Goal: Find specific page/section: Find specific page/section

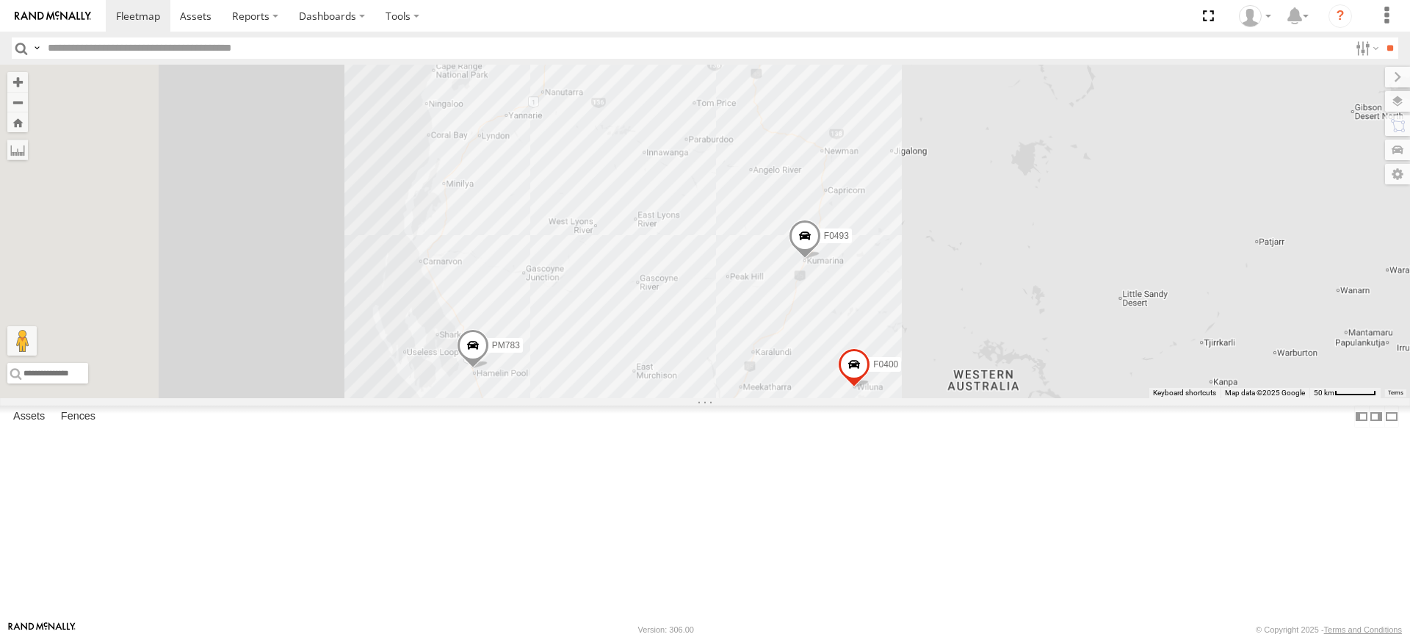
drag, startPoint x: 519, startPoint y: 268, endPoint x: 735, endPoint y: 289, distance: 216.9
click at [735, 289] on div "F0373 PM783 PM791 PM755 F0493 PM751 D0474 FT724 TL129 MV262 Cage182 Cage101 F03…" at bounding box center [705, 231] width 1410 height 333
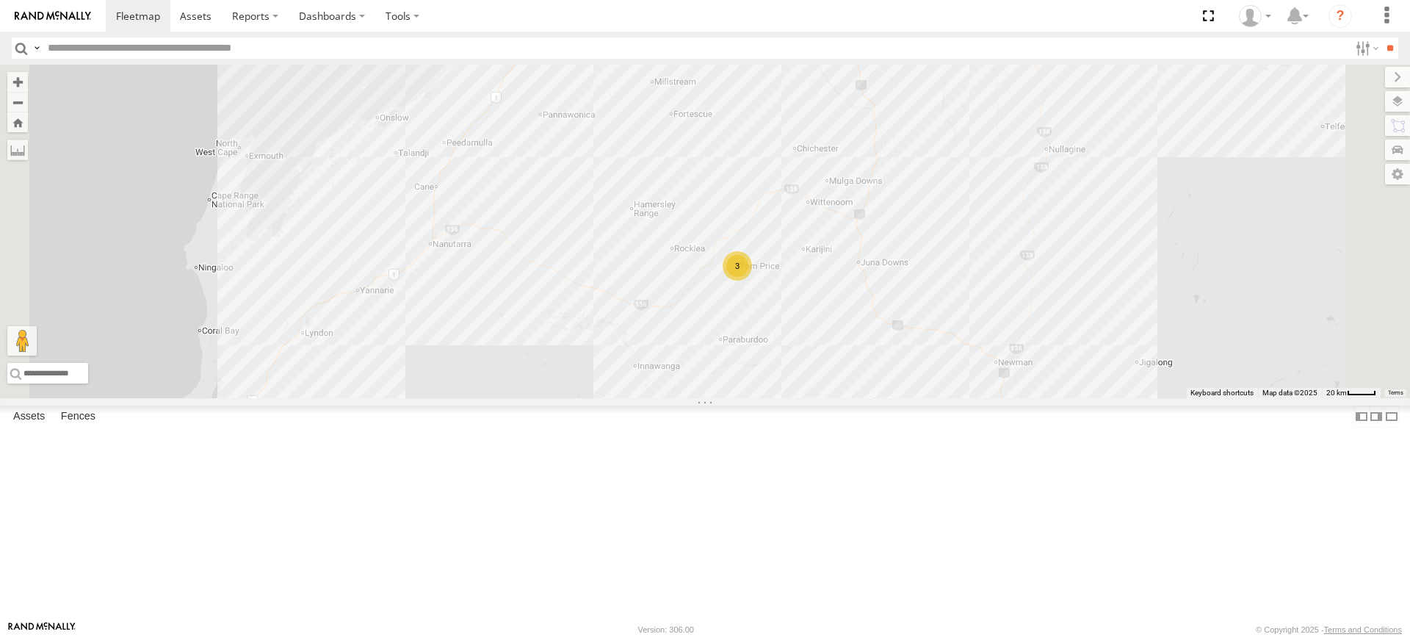
drag, startPoint x: 727, startPoint y: 272, endPoint x: 658, endPoint y: 405, distance: 149.1
click at [658, 398] on div "F0373 PM783 PM791 PM755 F0493 PM751 D0474 FT724 TL129 MV262 Cage182 Cage101 F03…" at bounding box center [705, 231] width 1410 height 333
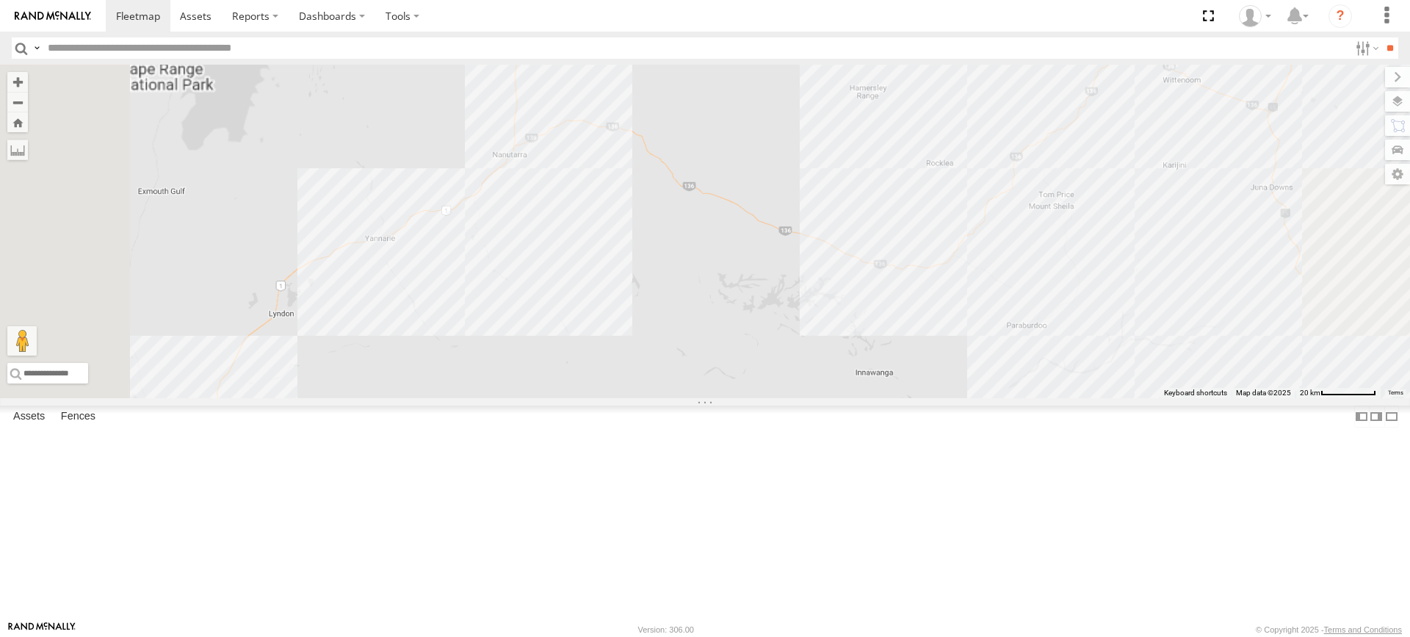
drag, startPoint x: 678, startPoint y: 327, endPoint x: 739, endPoint y: 361, distance: 69.7
click at [739, 361] on div "F0373 PM783 PM791 PM755 F0493 PM751 D0474 FT724 TL129 MV262 Cage182 Cage101 F03…" at bounding box center [705, 231] width 1410 height 333
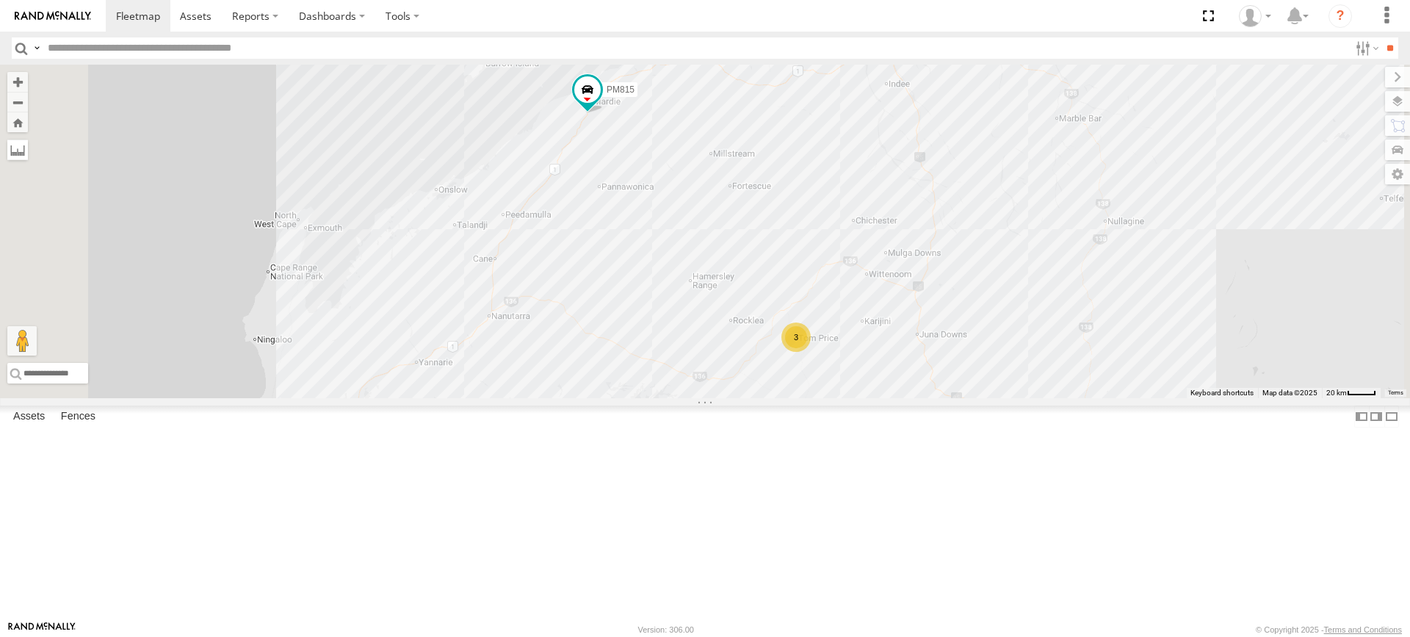
click at [28, 149] on label at bounding box center [17, 150] width 21 height 21
click at [542, 398] on div "F0373 PM783 PM791 PM755 F0493 PM751 D0474 FT724 TL129 MV262 Cage182 Cage101 F03…" at bounding box center [705, 231] width 1410 height 333
click at [850, 181] on div "F0373 PM783 PM791 PM755 F0493 PM751 D0474 FT724 TL129 MV262 Cage182 Cage101 F03…" at bounding box center [705, 231] width 1410 height 333
click at [399, 163] on div "F0373 PM783 PM791 PM755 F0493 PM751 D0474 FT724 TL129 MV262 Cage182 Cage101 F03…" at bounding box center [705, 231] width 1410 height 333
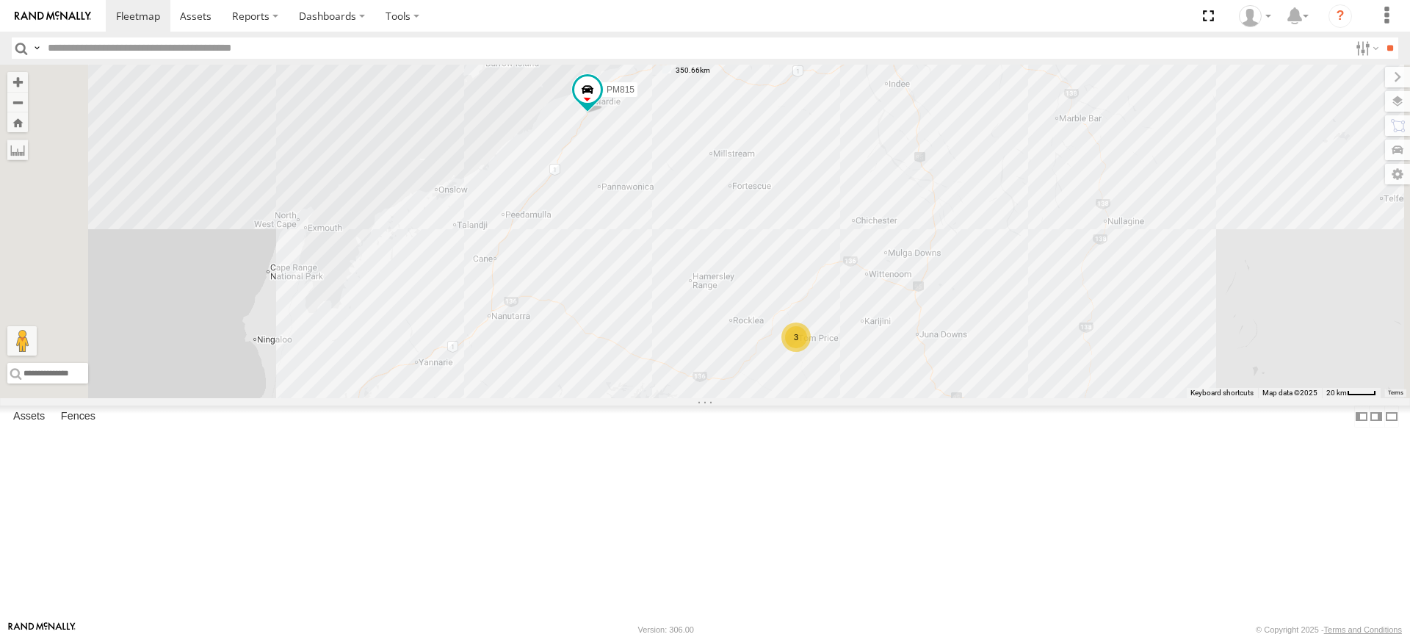
click at [0, 0] on label at bounding box center [0, 0] width 0 height 0
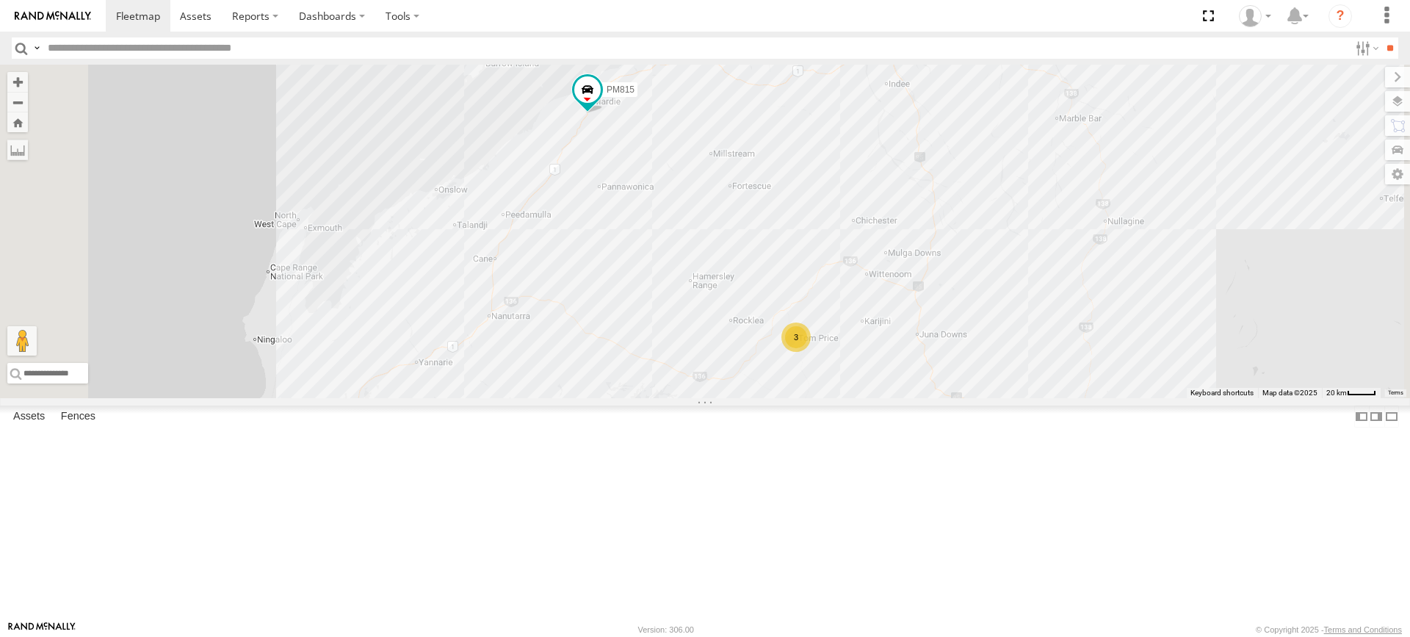
click at [540, 398] on div "F0373 PM783 PM791 PM755 F0493 PM751 D0474 FT724 TL129 MV262 Cage182 Cage101 F03…" at bounding box center [705, 231] width 1410 height 333
click at [842, 176] on div "F0373 PM783 PM791 PM755 F0493 PM751 D0474 FT724 TL129 MV262 Cage182 Cage101 F03…" at bounding box center [705, 231] width 1410 height 333
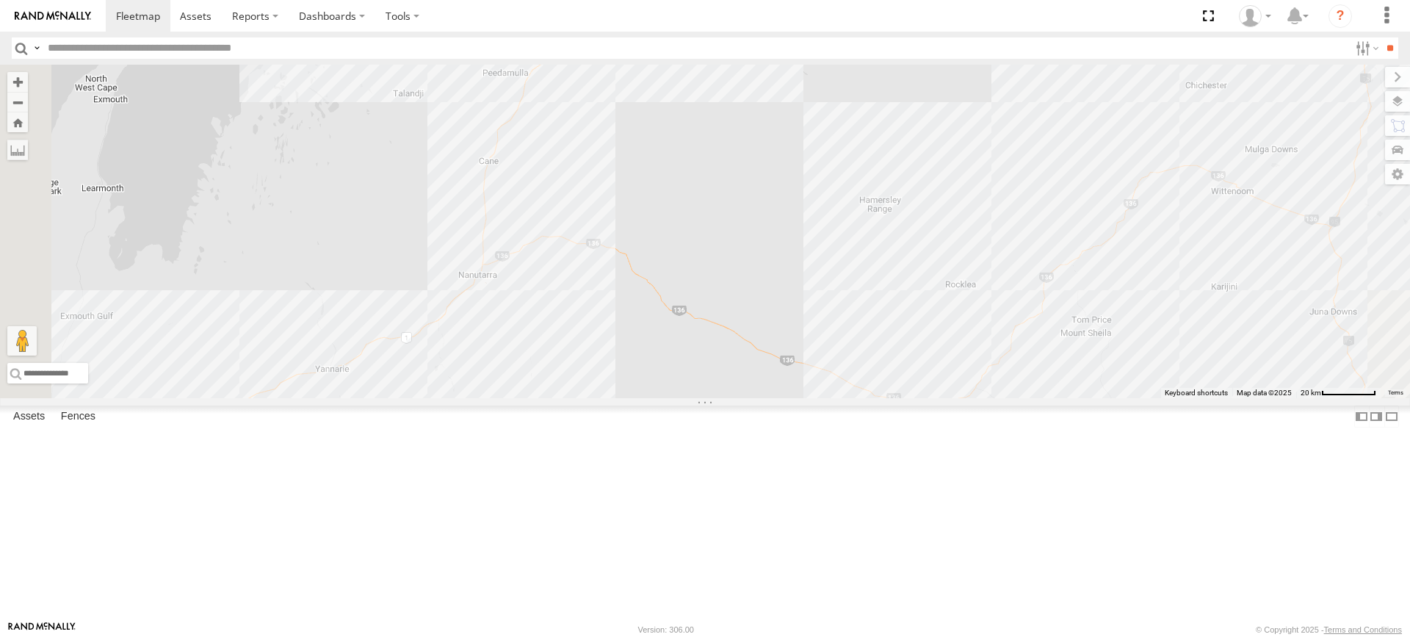
drag, startPoint x: 821, startPoint y: 545, endPoint x: 983, endPoint y: 243, distance: 342.7
click at [983, 243] on div "F0373 PM783 PM791 PM755 F0493 PM751 D0474 FT724 TL129 MV262 Cage182 Cage101 F03…" at bounding box center [705, 231] width 1410 height 333
click at [0, 0] on label at bounding box center [0, 0] width 0 height 0
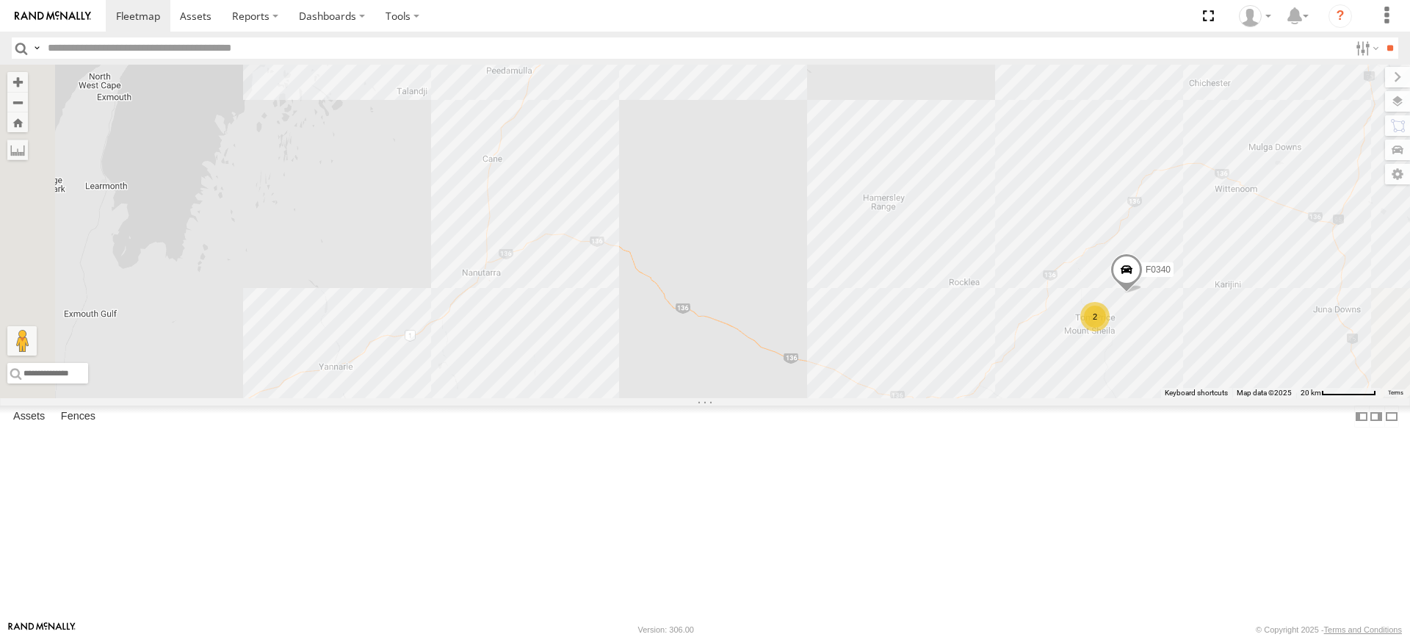
click at [0, 0] on label at bounding box center [0, 0] width 0 height 0
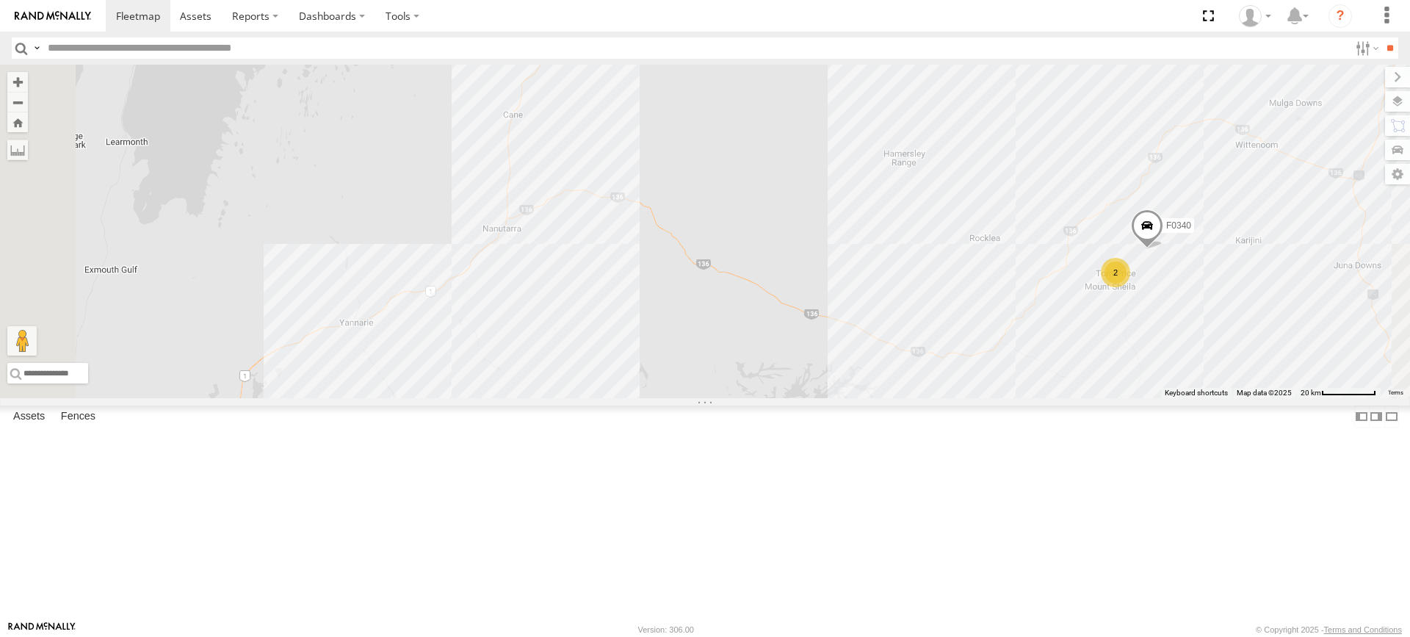
drag, startPoint x: 534, startPoint y: 336, endPoint x: 555, endPoint y: 276, distance: 63.9
click at [555, 276] on div "F0340 2" at bounding box center [705, 231] width 1410 height 333
click at [429, 398] on div "F0340 2" at bounding box center [705, 231] width 1410 height 333
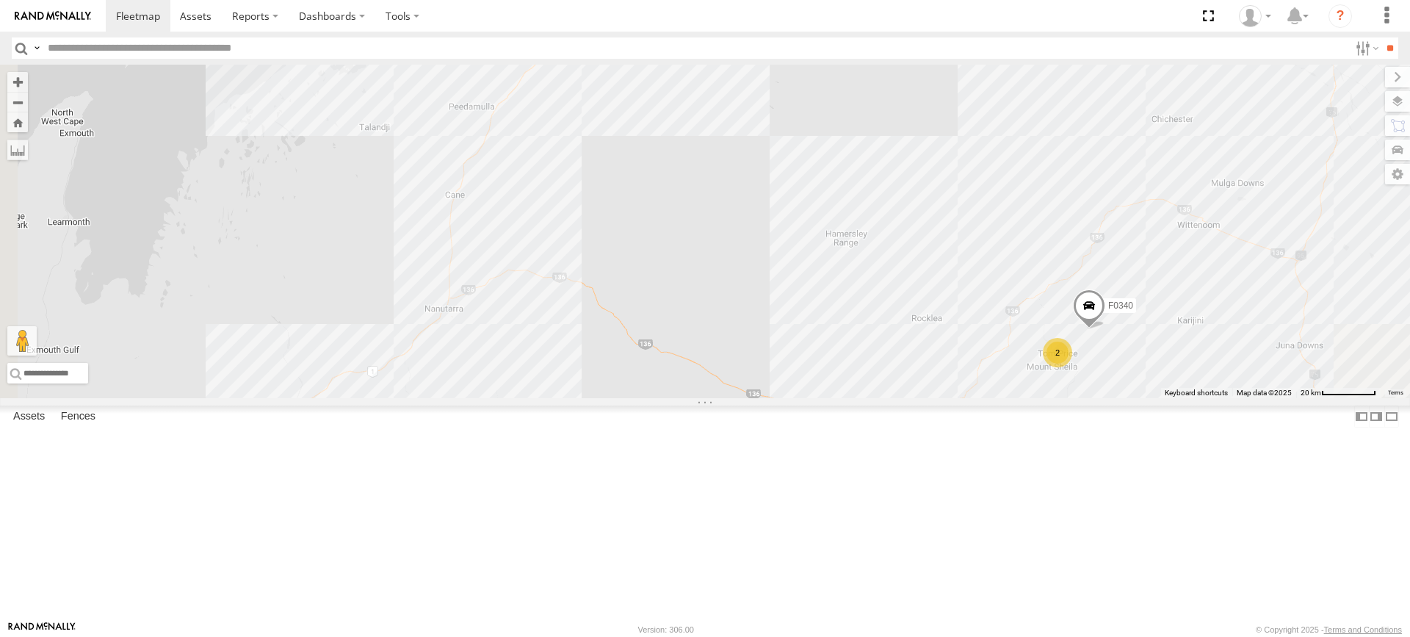
drag, startPoint x: 852, startPoint y: 214, endPoint x: 744, endPoint y: 384, distance: 201.1
click at [744, 384] on div "F0340 2" at bounding box center [705, 231] width 1410 height 333
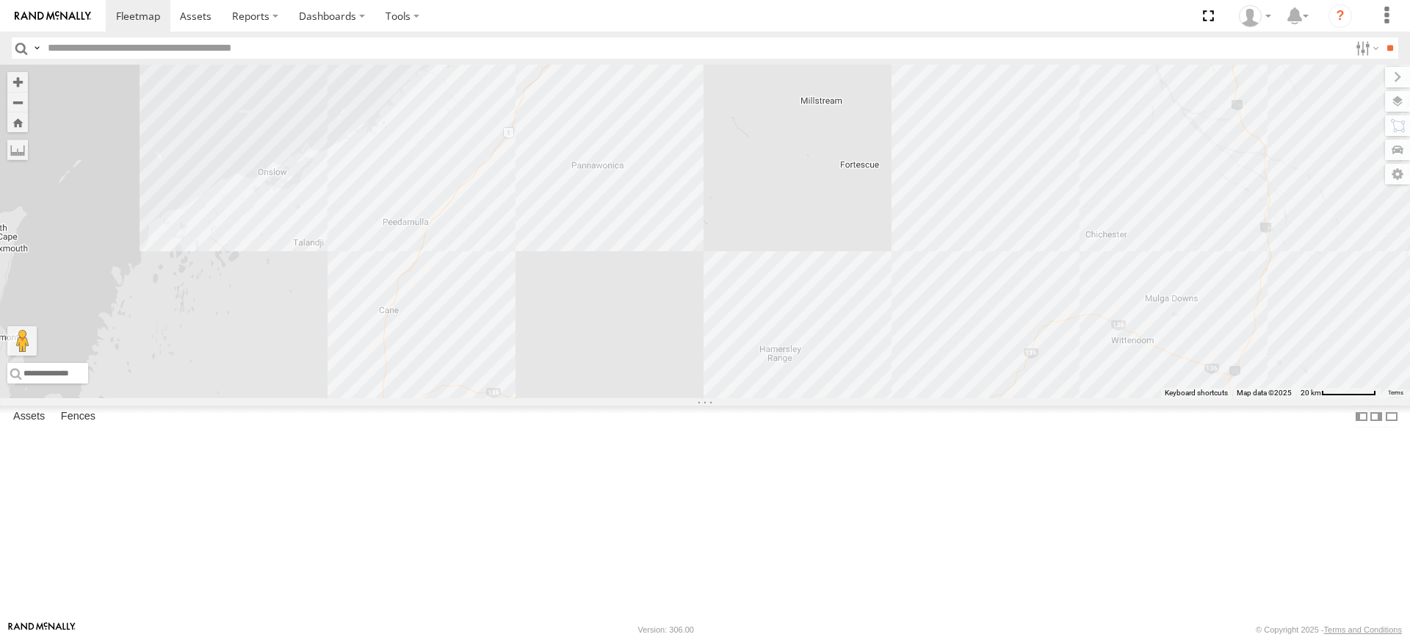
drag, startPoint x: 811, startPoint y: 123, endPoint x: 758, endPoint y: 223, distance: 114.0
click at [758, 223] on div "F0340 2 PM815" at bounding box center [705, 231] width 1410 height 333
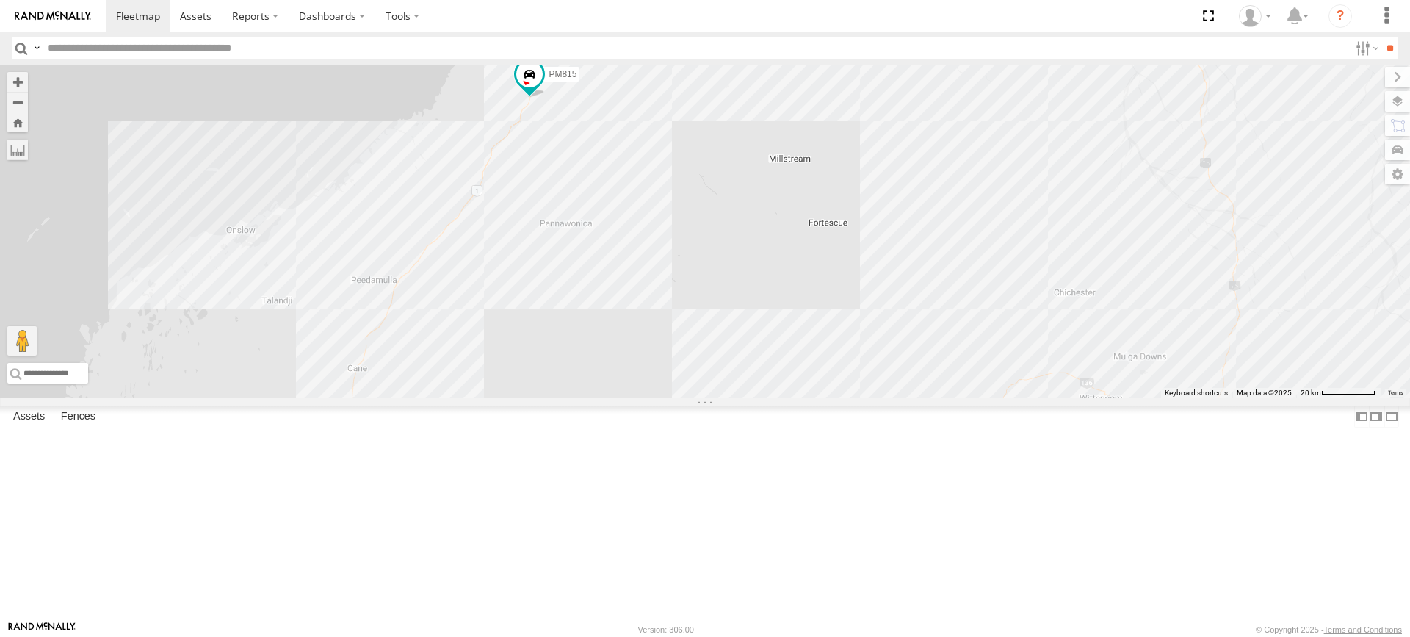
click at [739, 161] on div "F0340 2 PM815 D0504" at bounding box center [705, 231] width 1410 height 333
drag, startPoint x: 739, startPoint y: 161, endPoint x: 724, endPoint y: 178, distance: 22.9
click at [553, 76] on img "317.08km" at bounding box center [542, 66] width 21 height 21
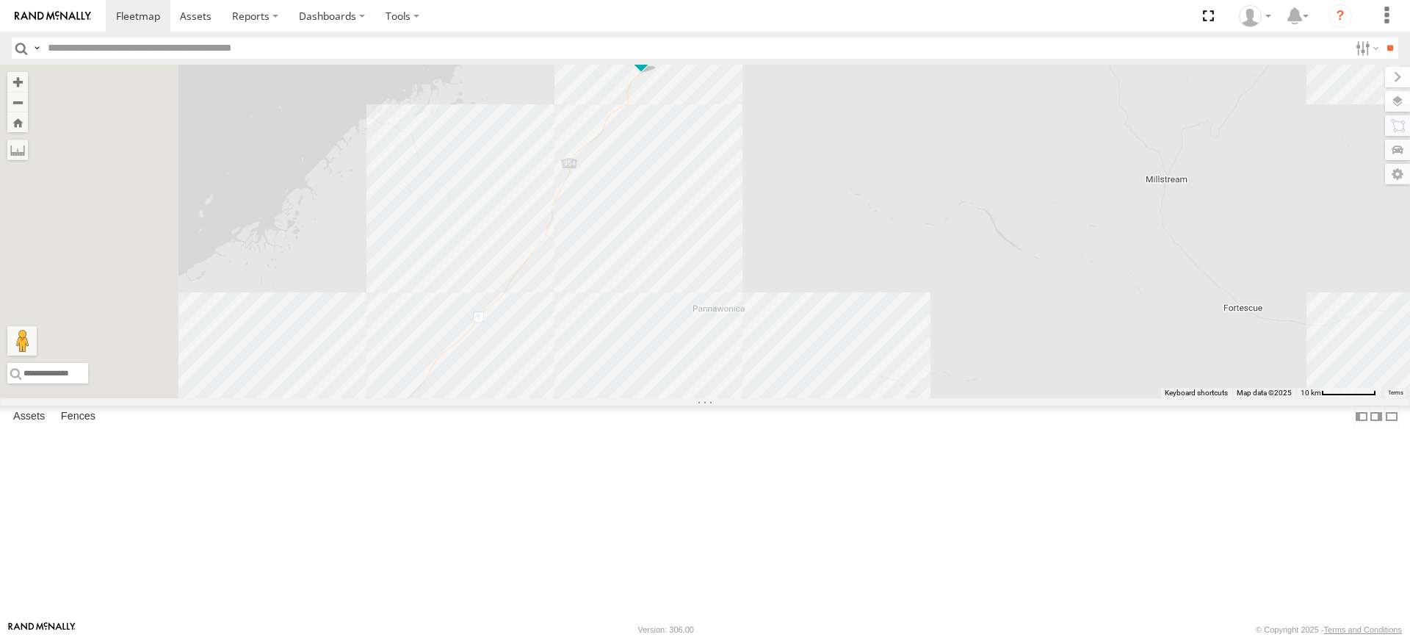
drag, startPoint x: 716, startPoint y: 262, endPoint x: 894, endPoint y: 216, distance: 184.3
click at [894, 216] on div "PM815 D0504 F0403 F0116" at bounding box center [705, 231] width 1410 height 333
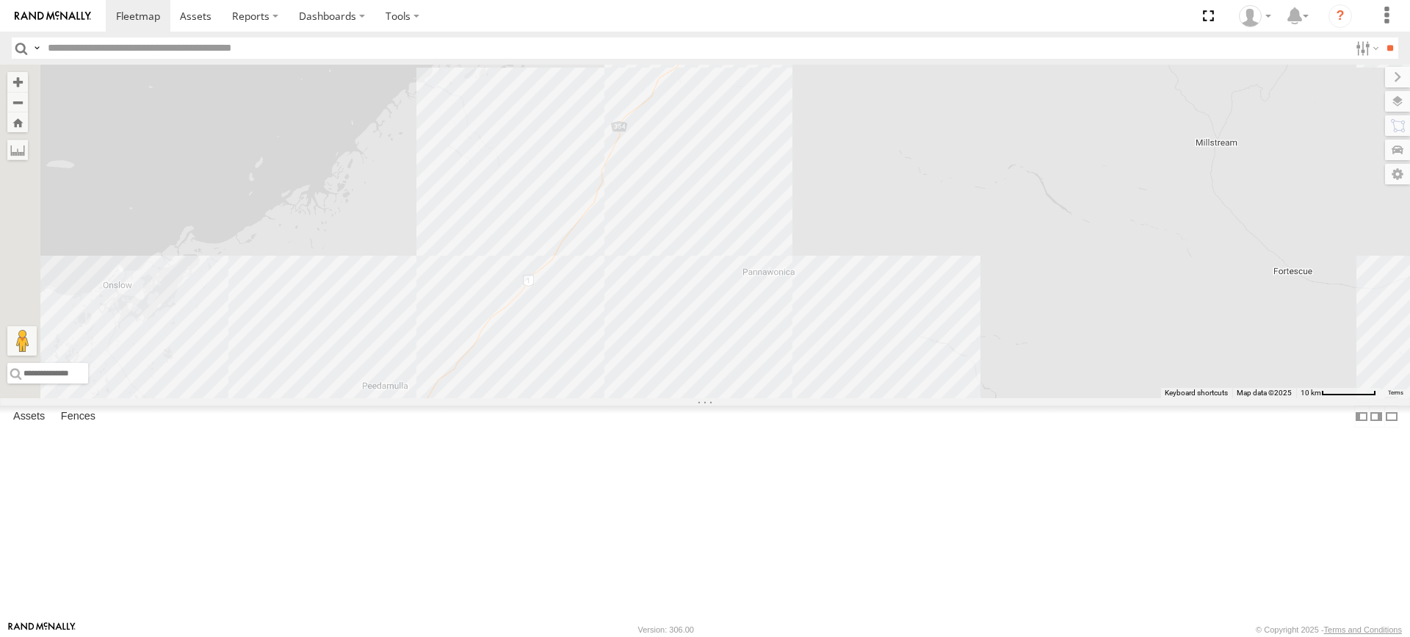
click at [721, 393] on div "PM815 D0504 F0403 F0116" at bounding box center [705, 231] width 1410 height 333
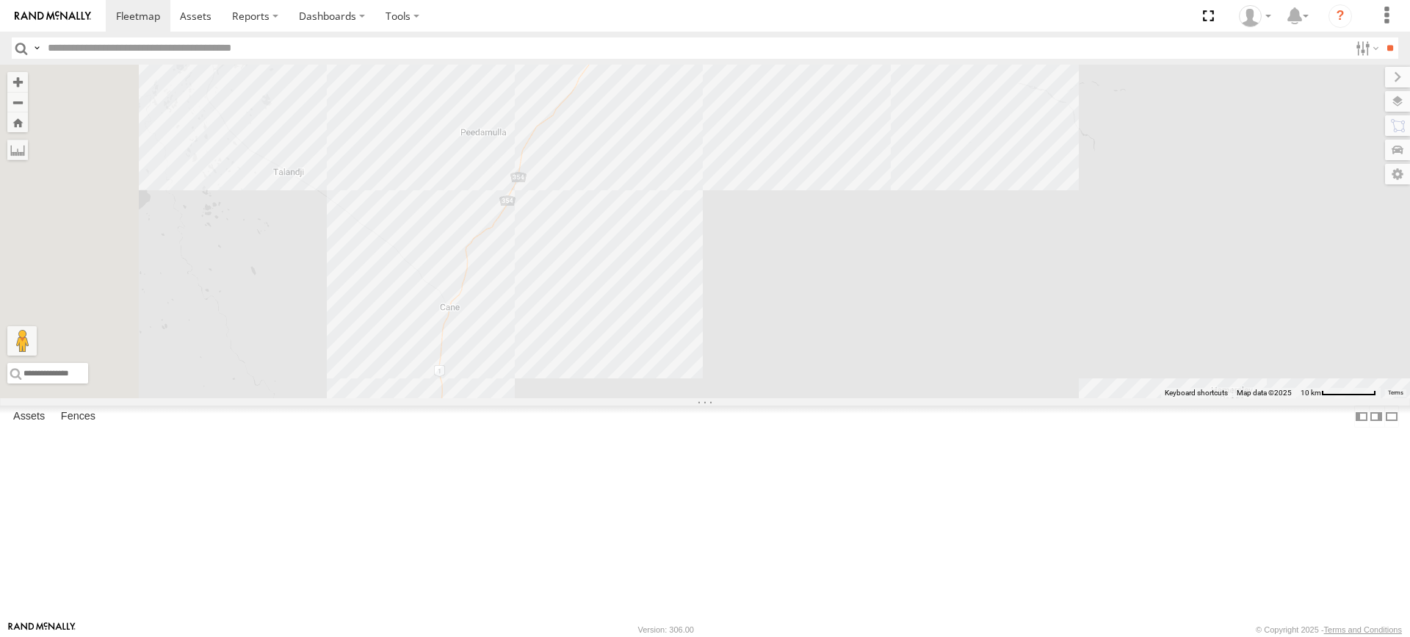
drag, startPoint x: 711, startPoint y: 458, endPoint x: 814, endPoint y: 193, distance: 284.3
click at [814, 191] on div "PM815 D0504 F0403 F0116 Client_Site_Rio_Mesa-A-Mine 0" at bounding box center [705, 231] width 1410 height 333
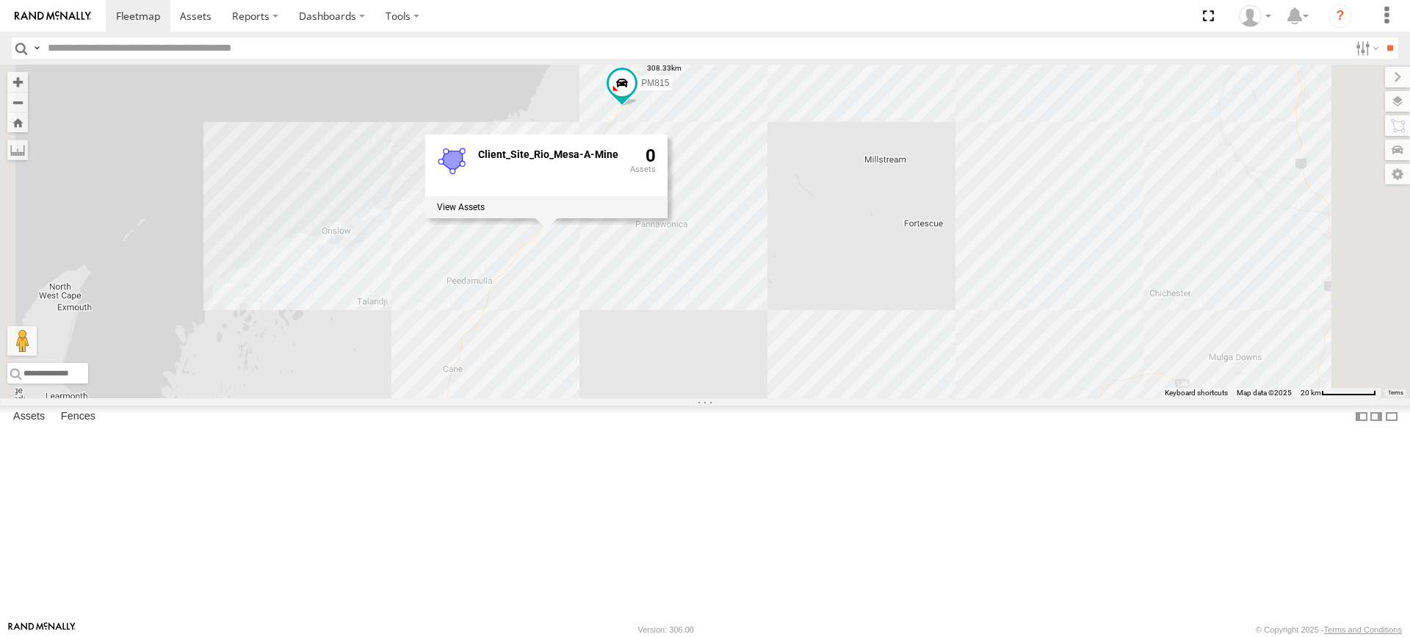
drag, startPoint x: 790, startPoint y: 434, endPoint x: 698, endPoint y: 581, distance: 173.2
click at [698, 398] on div "PM815 D0504 F0403 F0116 2 F0340 Client_Site_Rio_Mesa-A-Mine 0" at bounding box center [705, 231] width 1410 height 333
click at [0, 0] on label at bounding box center [0, 0] width 0 height 0
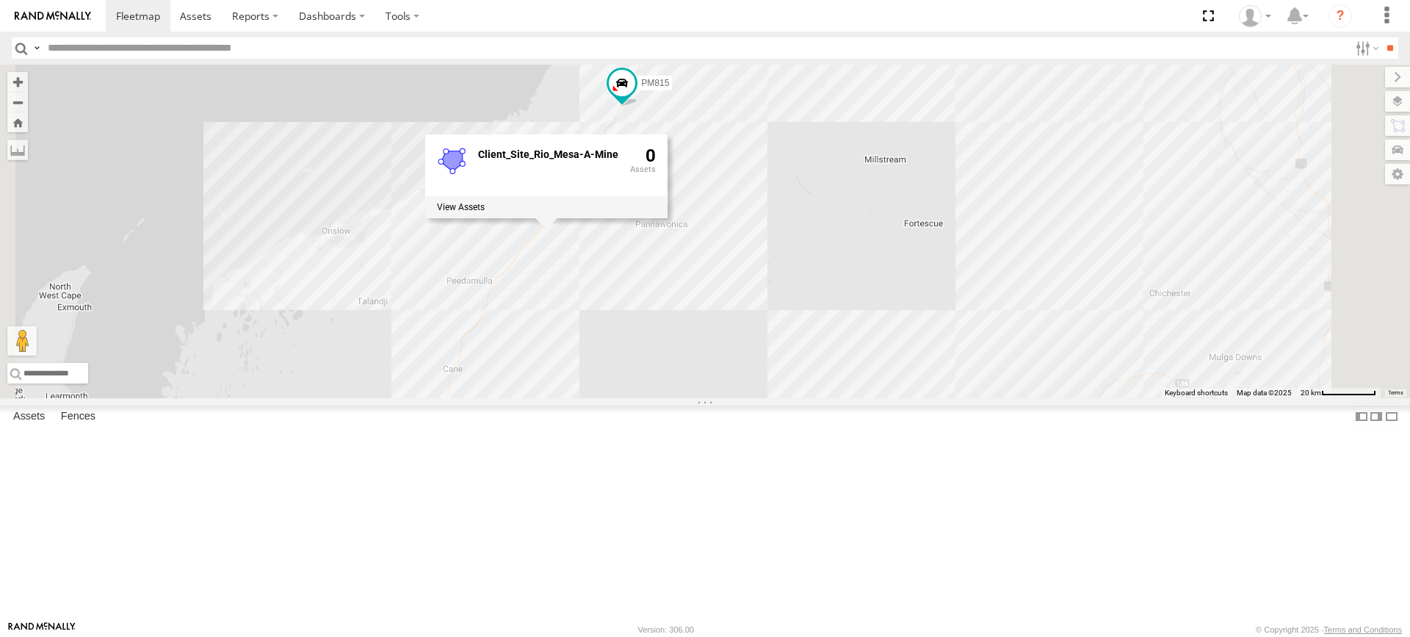
click at [0, 0] on label at bounding box center [0, 0] width 0 height 0
click at [717, 352] on div "PM815 D0504 F0403 F0116 2 F0340 Client_Site_Rio_Mesa-A-Mine 0" at bounding box center [705, 231] width 1410 height 333
drag, startPoint x: 717, startPoint y: 352, endPoint x: 737, endPoint y: 330, distance: 30.1
click at [562, 233] on img at bounding box center [551, 222] width 21 height 21
click at [821, 177] on div "PM815 D0504 F0403 F0116 2 F0340" at bounding box center [705, 231] width 1410 height 333
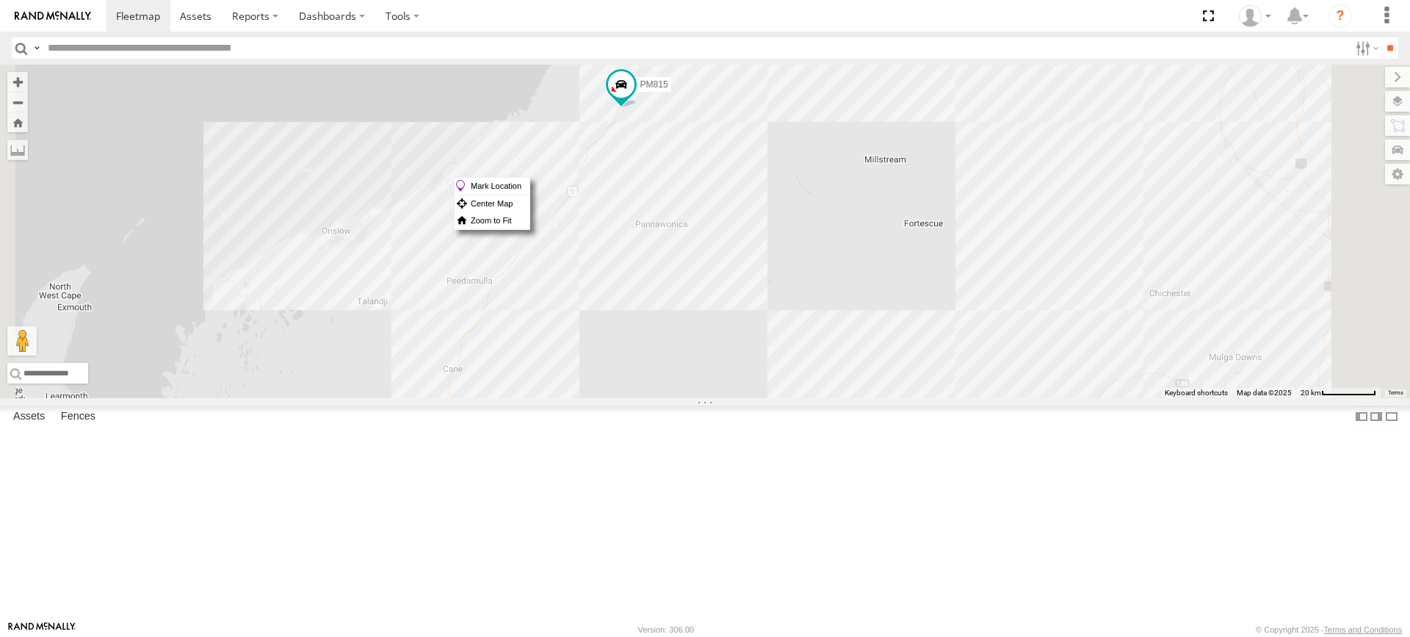
click at [530, 177] on div "Mark Location Center Map Zoom to Fit" at bounding box center [492, 203] width 76 height 53
click at [864, 173] on div "PM815 D0504 F0403 F0116 2 F0340" at bounding box center [705, 231] width 1410 height 333
drag, startPoint x: 860, startPoint y: 170, endPoint x: 820, endPoint y: 173, distance: 39.8
click at [655, 76] on img "79.47km" at bounding box center [644, 65] width 21 height 21
click at [215, 45] on input "text" at bounding box center [695, 47] width 1307 height 21
